Goal: Information Seeking & Learning: Check status

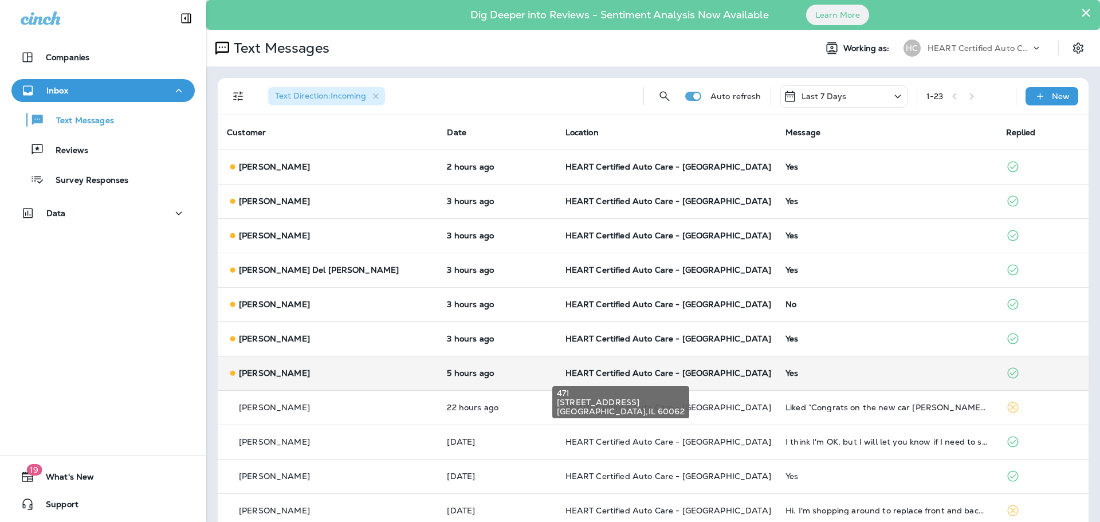
click at [616, 370] on span "HEART Certified Auto Care - [GEOGRAPHIC_DATA]" at bounding box center [668, 373] width 206 height 10
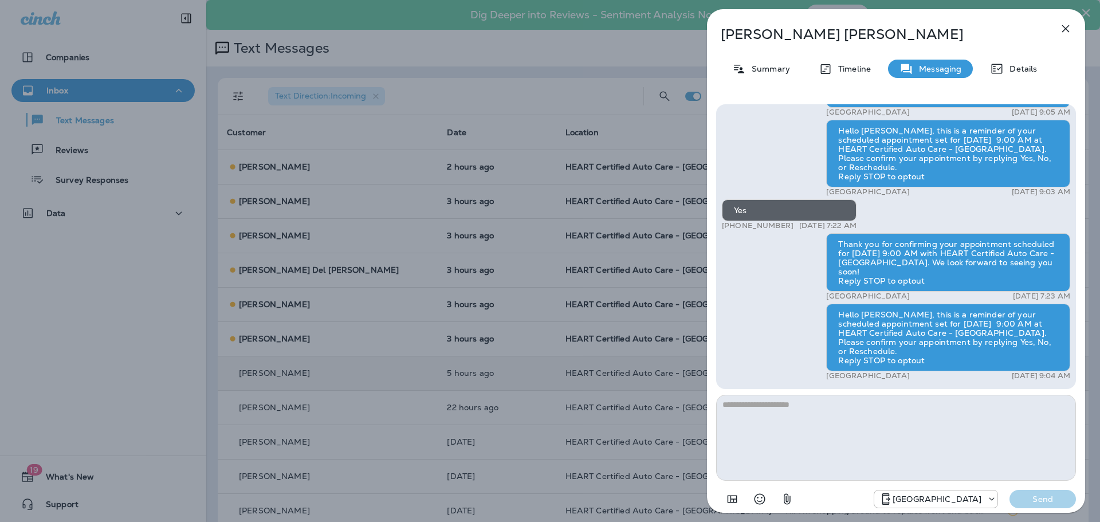
click at [1064, 25] on icon "button" at bounding box center [1066, 29] width 14 height 14
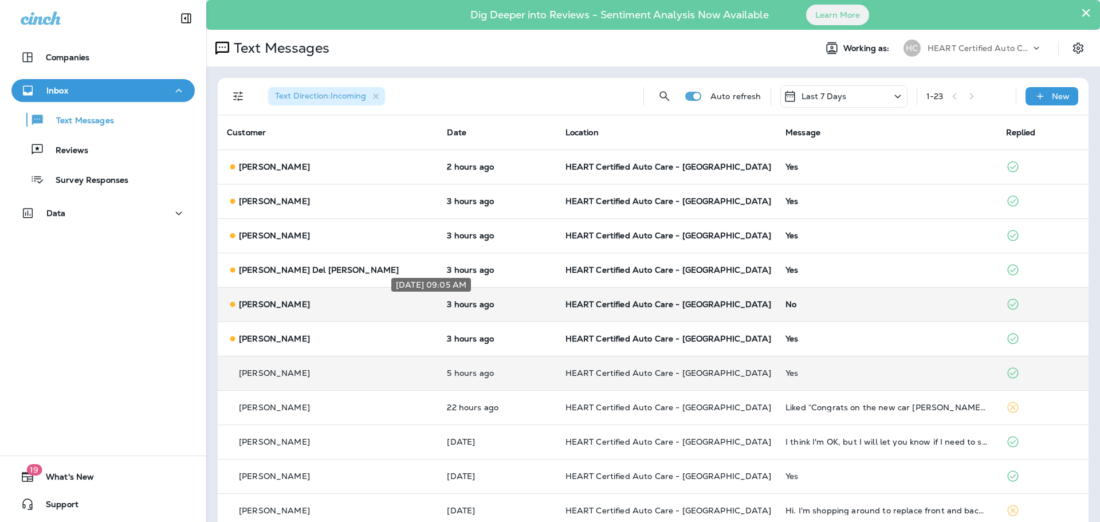
click at [447, 305] on p "3 hours ago" at bounding box center [497, 304] width 100 height 9
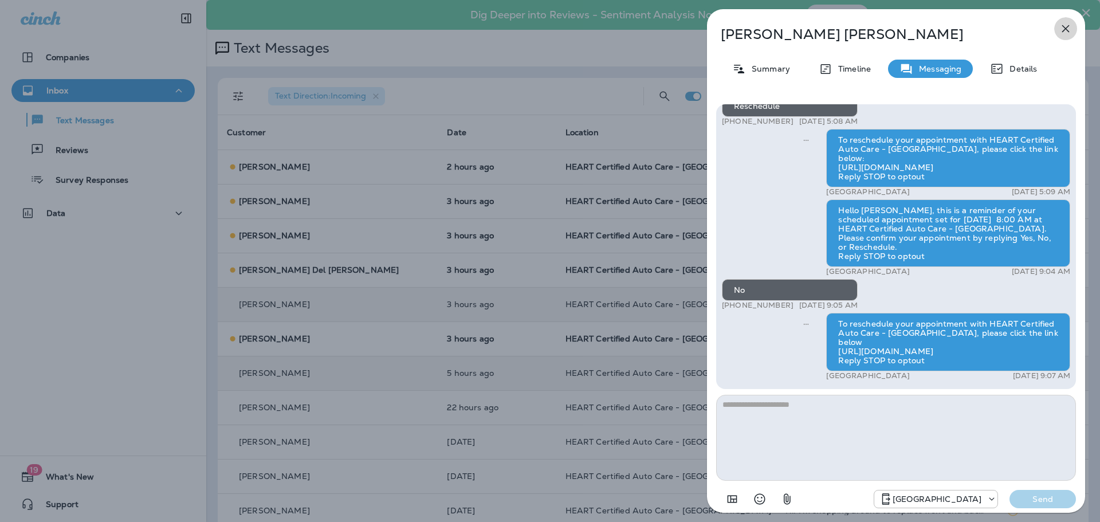
click at [1056, 33] on button "button" at bounding box center [1065, 28] width 23 height 23
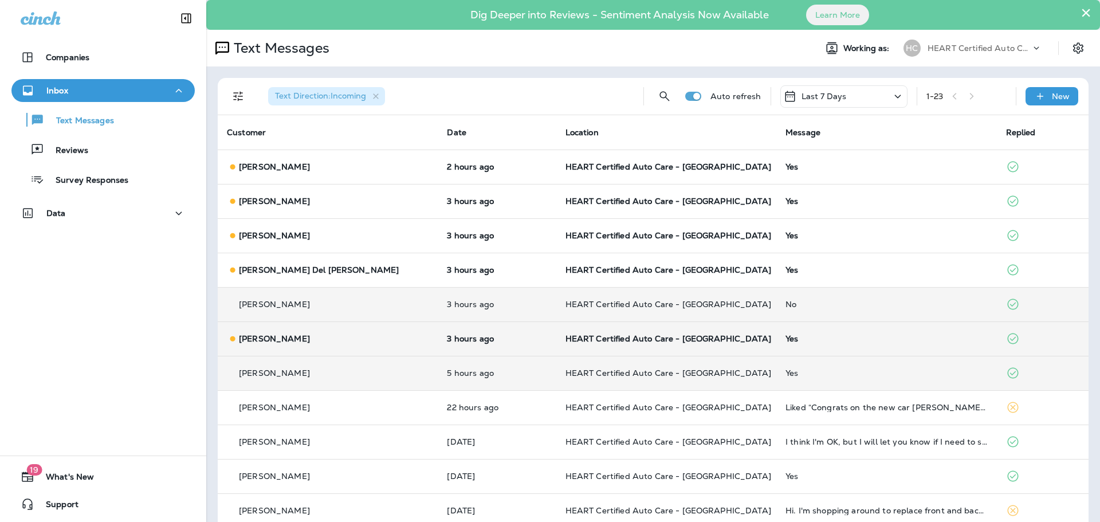
click at [709, 348] on td "HEART Certified Auto Care - [GEOGRAPHIC_DATA]" at bounding box center [666, 338] width 220 height 34
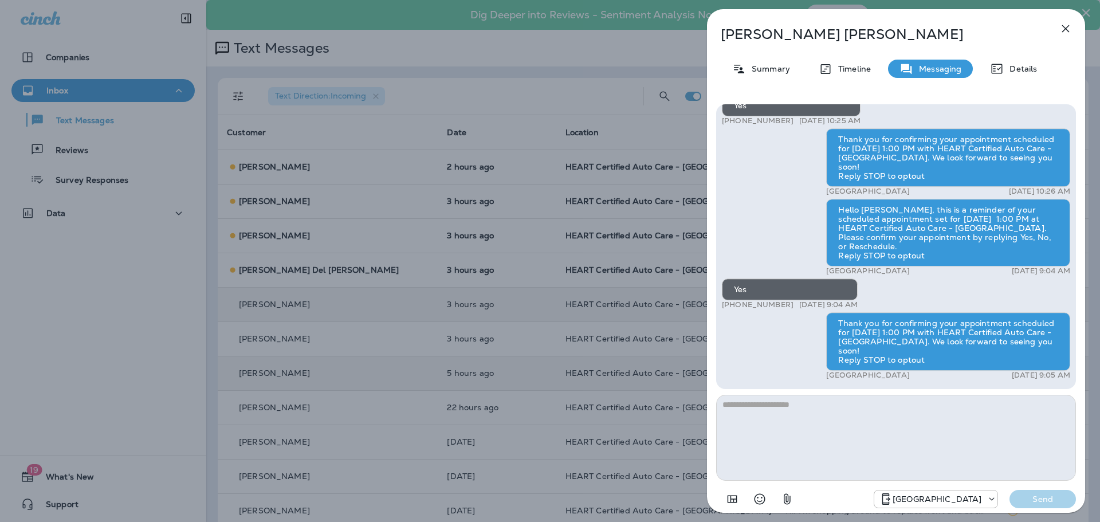
click at [1057, 31] on button "button" at bounding box center [1065, 28] width 23 height 23
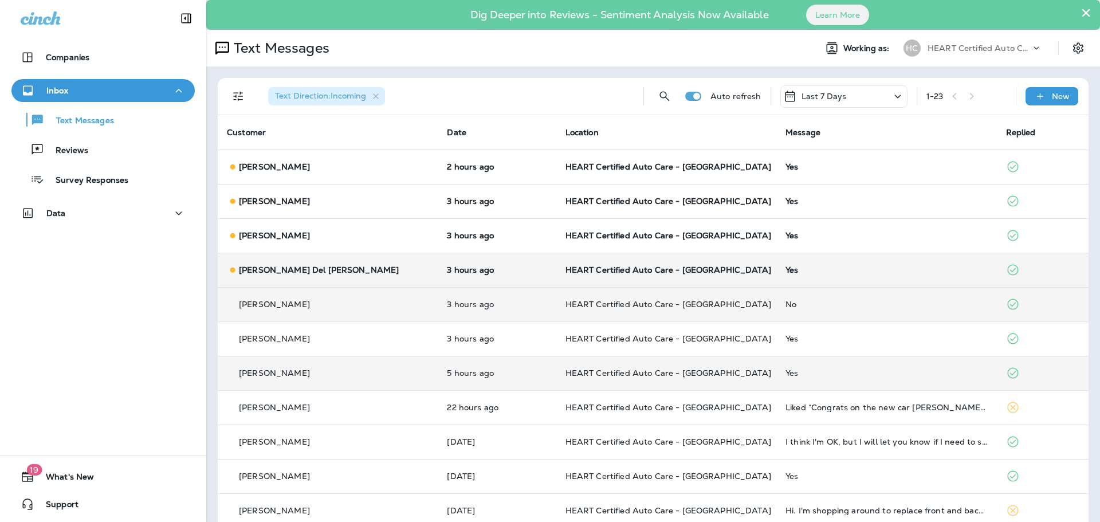
click at [329, 270] on div "[PERSON_NAME] Del [PERSON_NAME]" at bounding box center [328, 270] width 202 height 12
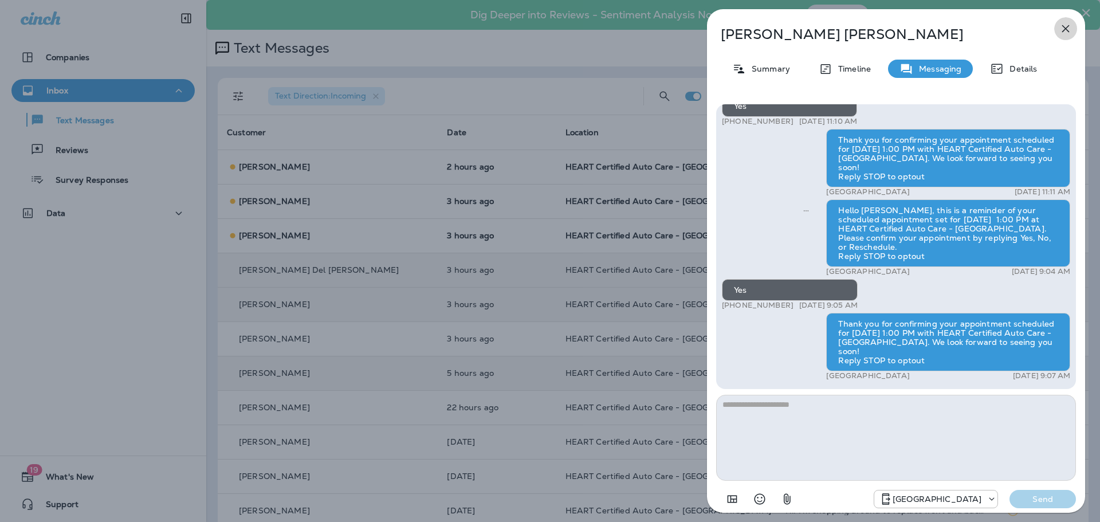
click at [1073, 28] on button "button" at bounding box center [1065, 28] width 23 height 23
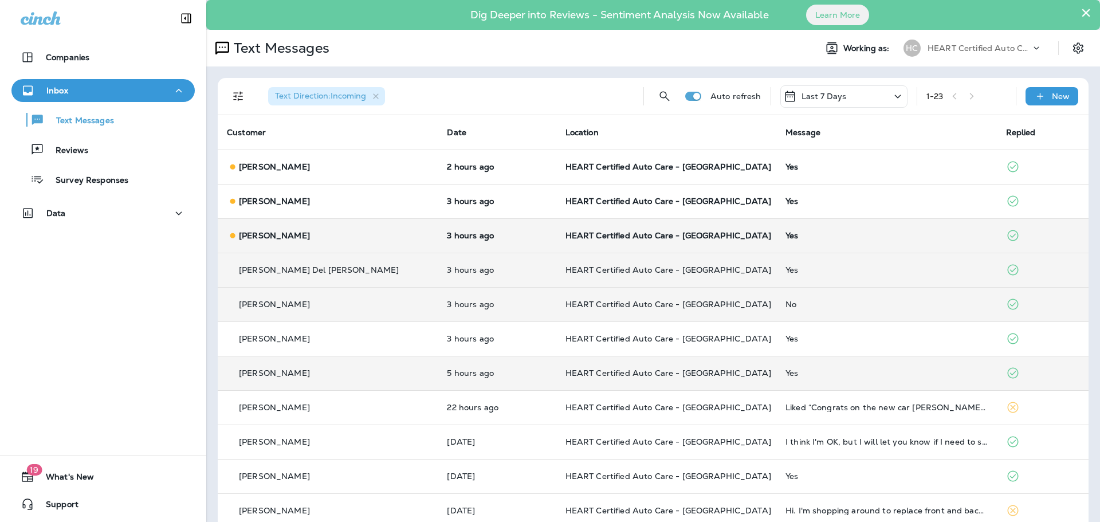
click at [340, 241] on div "[PERSON_NAME]" at bounding box center [328, 236] width 202 height 12
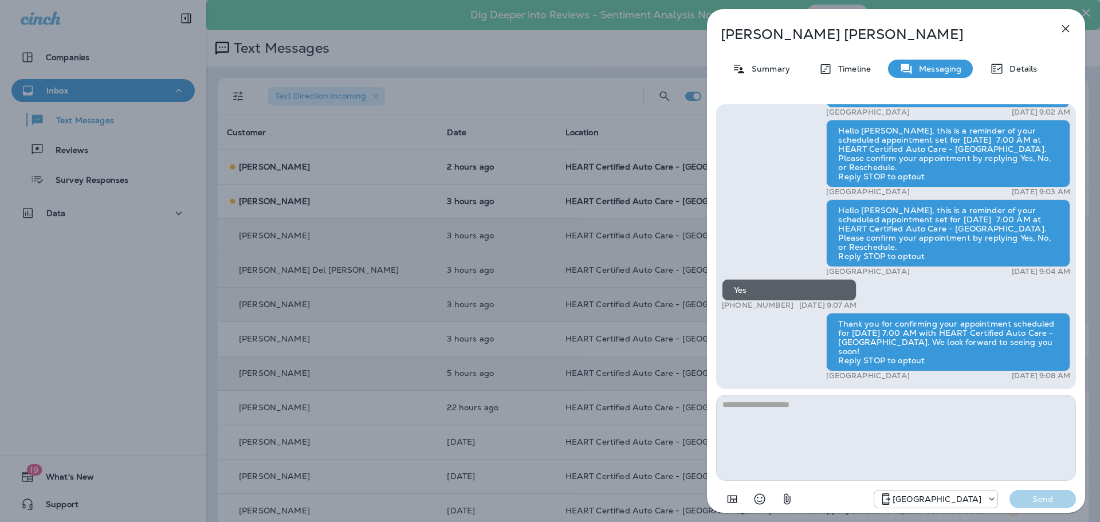
click at [1073, 25] on button "button" at bounding box center [1065, 28] width 23 height 23
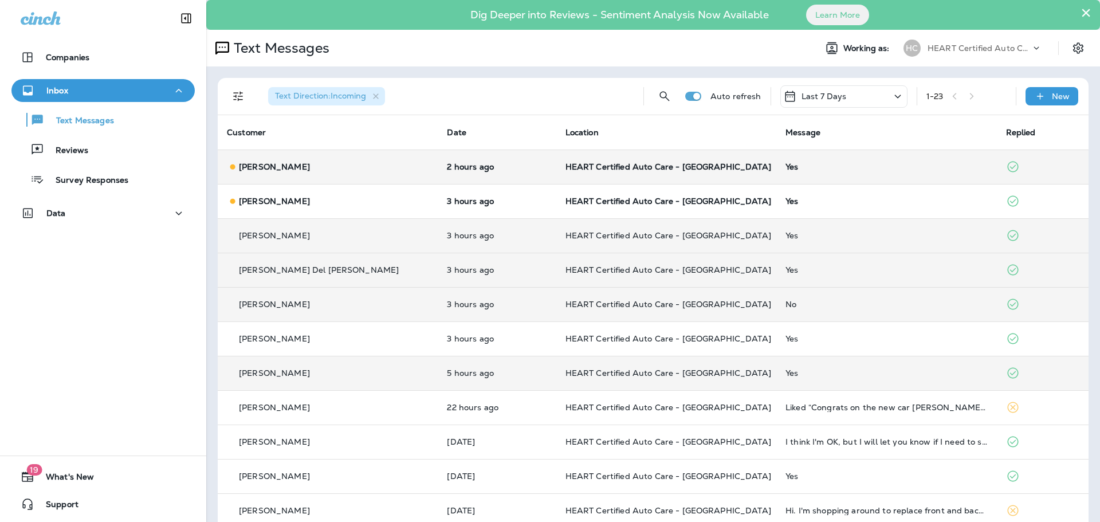
click at [340, 175] on td "[PERSON_NAME]" at bounding box center [328, 167] width 220 height 34
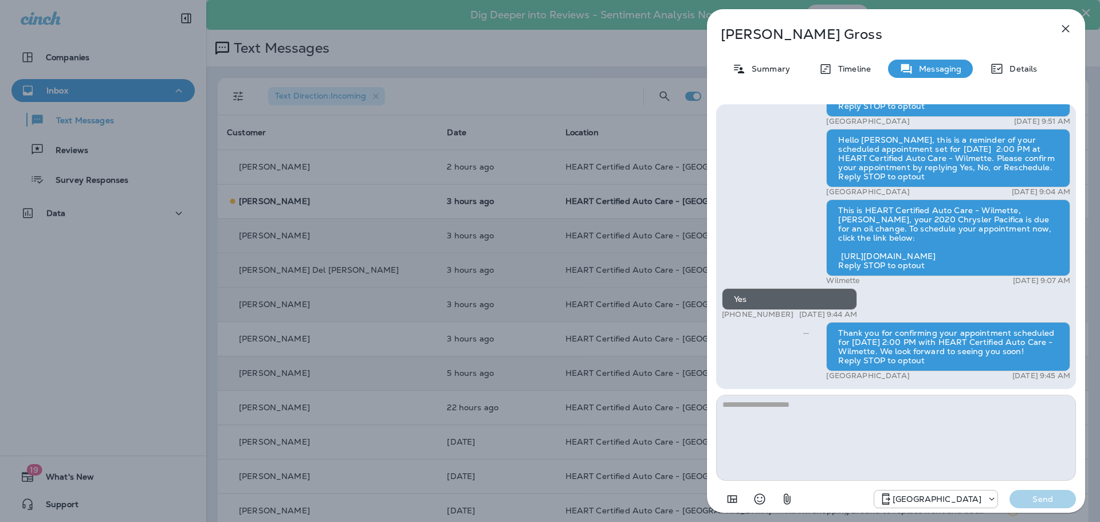
click at [1067, 29] on icon "button" at bounding box center [1066, 29] width 14 height 14
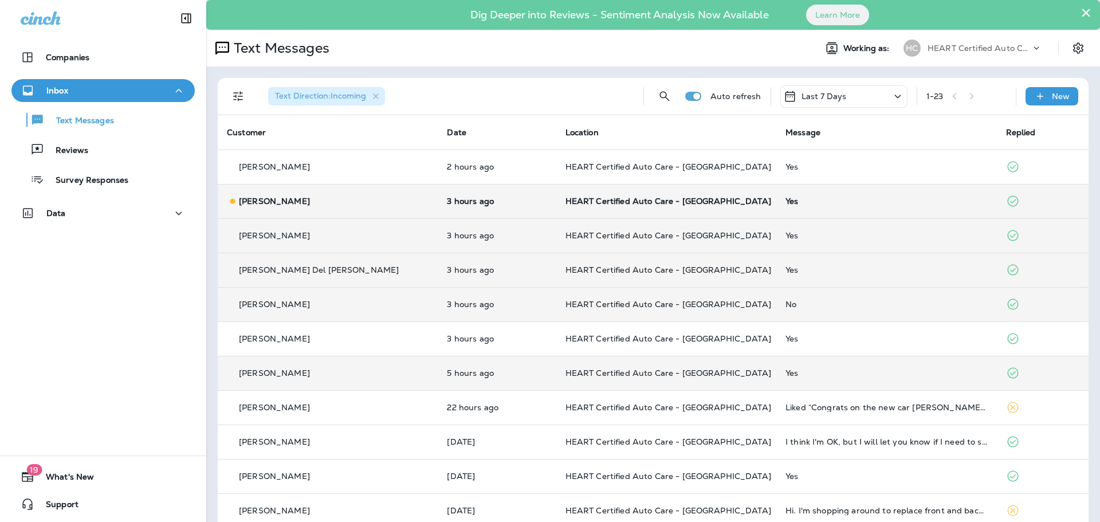
click at [360, 207] on div "[PERSON_NAME]" at bounding box center [328, 201] width 202 height 12
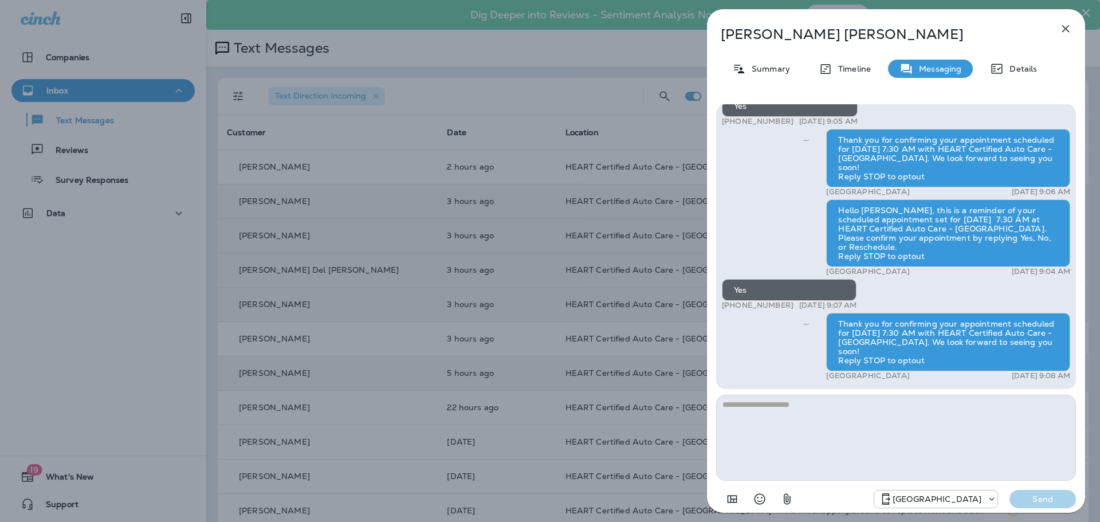
click at [1072, 25] on icon "button" at bounding box center [1066, 29] width 14 height 14
